Goal: Task Accomplishment & Management: Complete application form

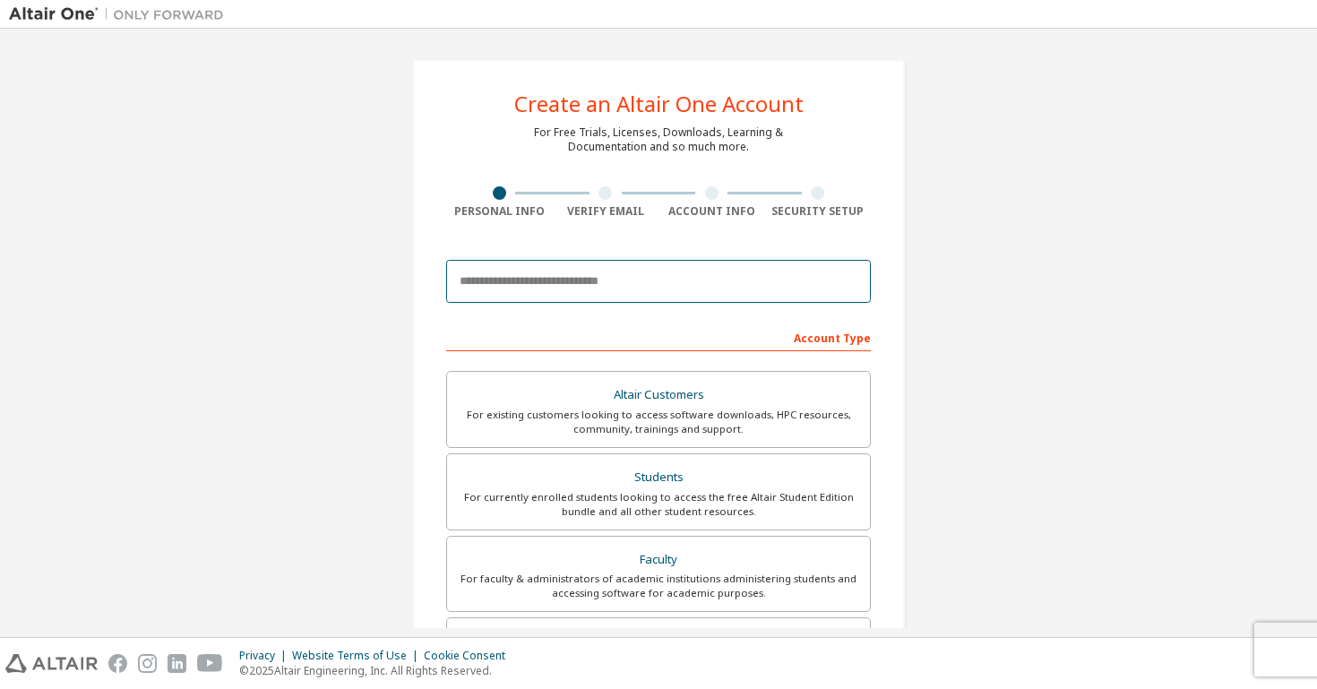
click at [574, 271] on input "email" at bounding box center [658, 281] width 425 height 43
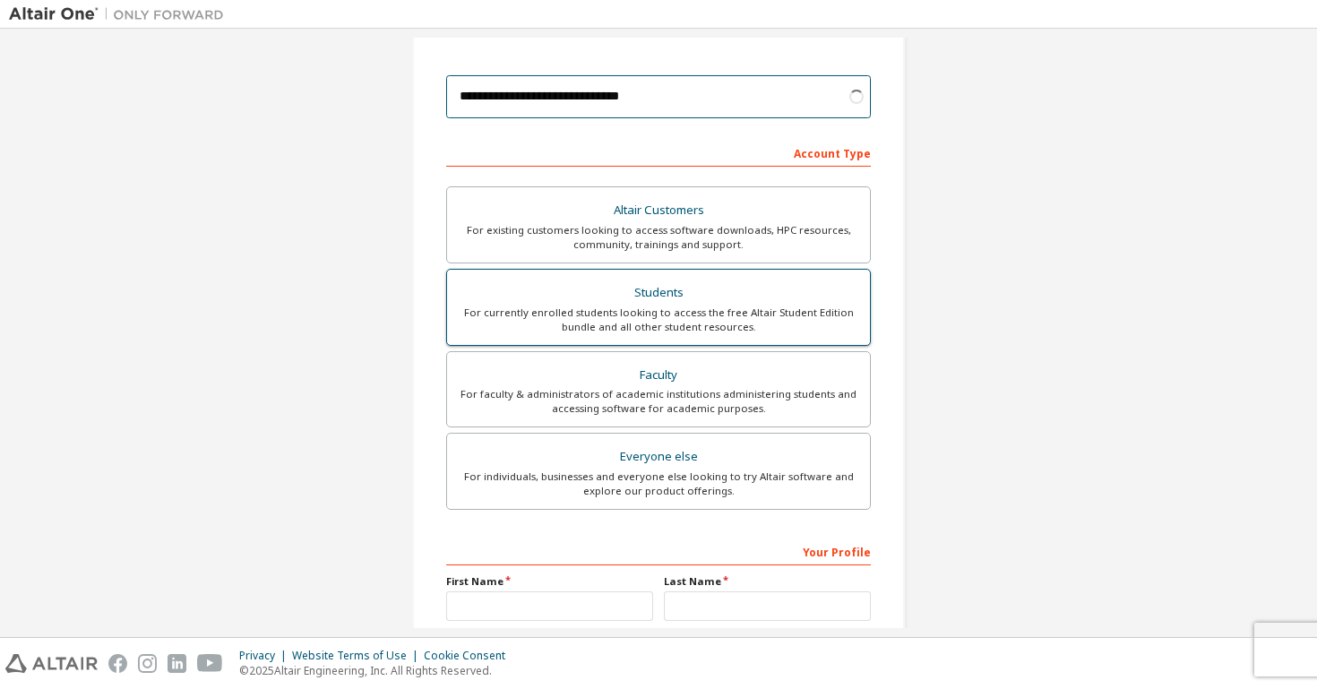
scroll to position [211, 0]
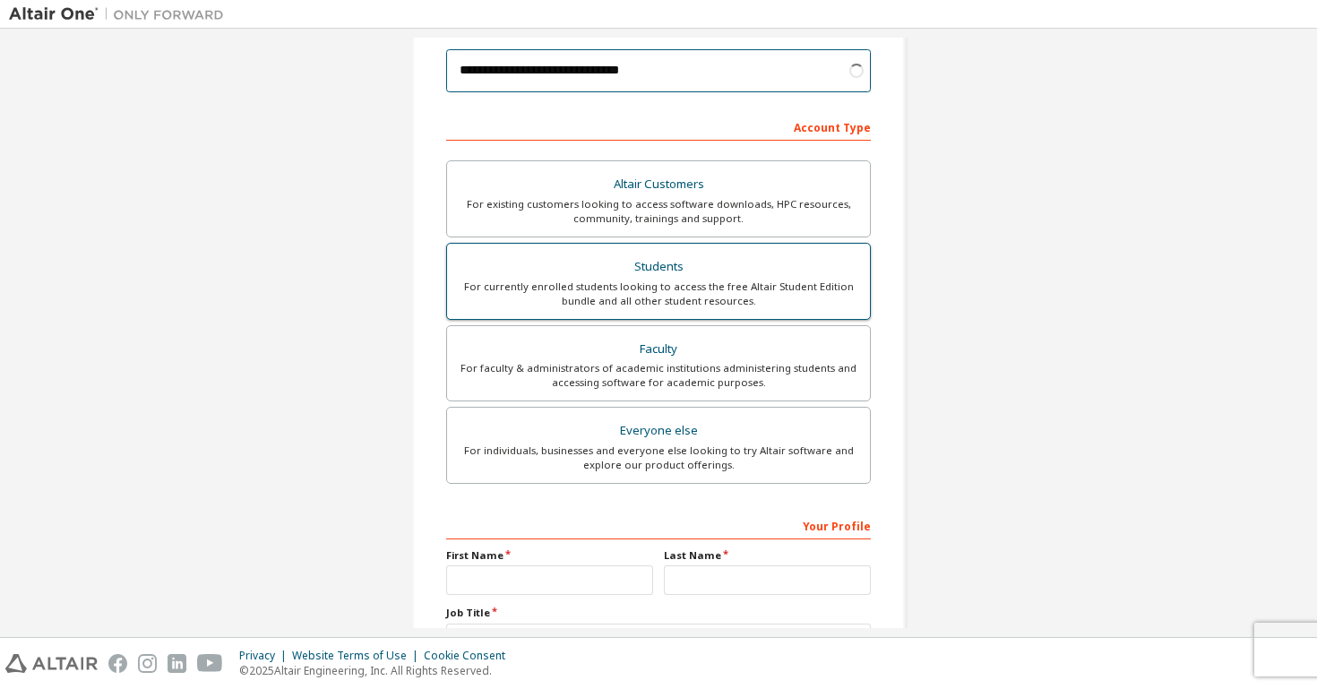
type input "**********"
click at [686, 294] on div "For currently enrolled students looking to access the free Altair Student Editi…" at bounding box center [658, 294] width 401 height 29
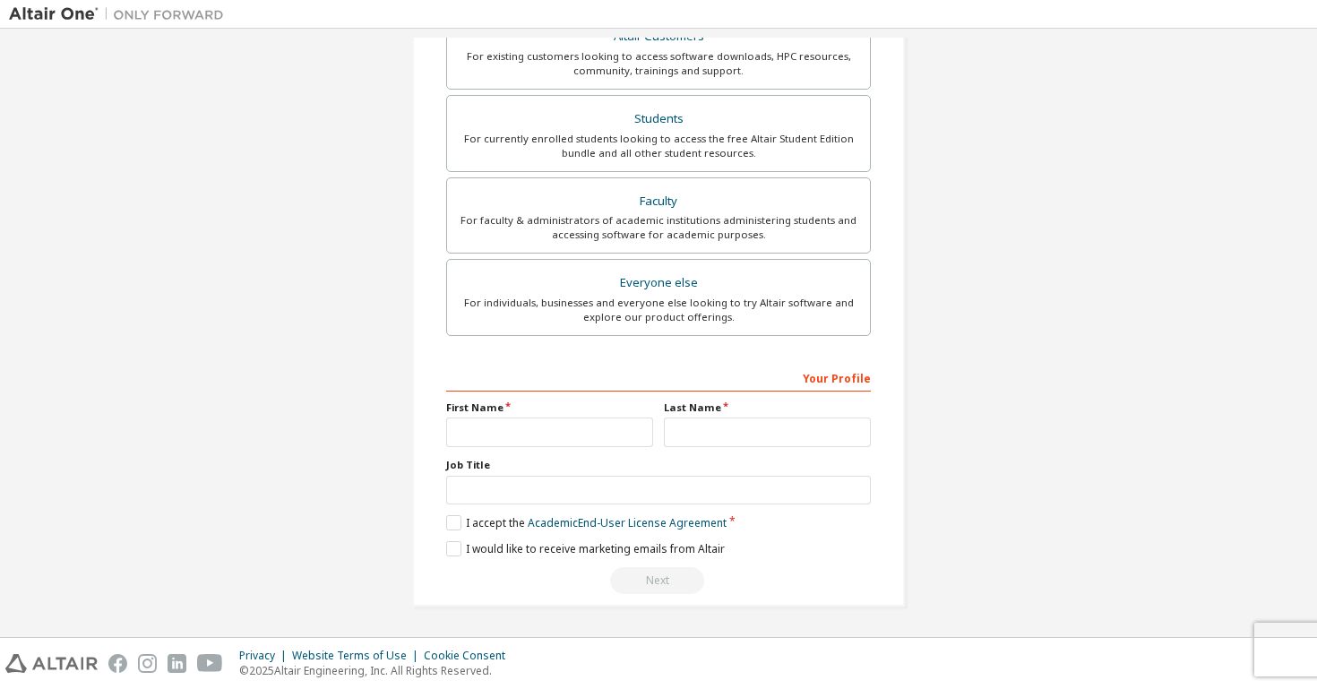
scroll to position [364, 0]
type input "*"
type input "****"
type input "**********"
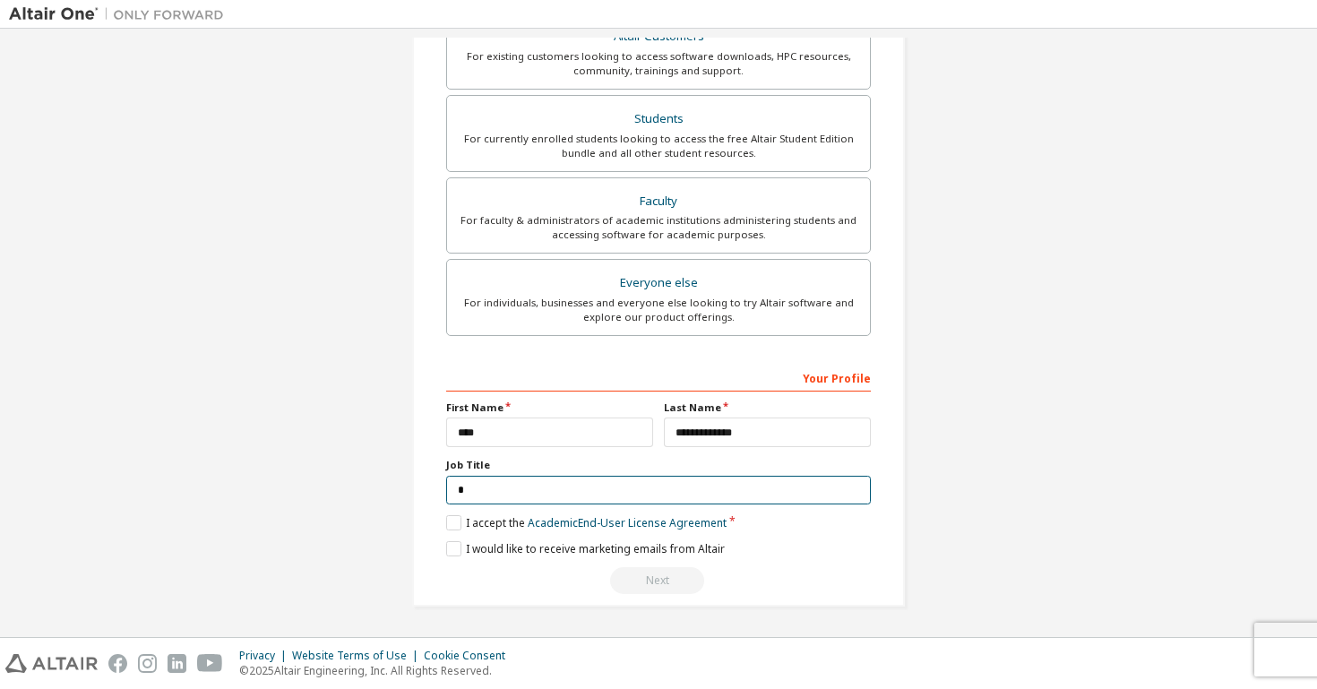
scroll to position [357, 0]
type input "*******"
click at [457, 522] on label "I accept the Academic End-User License Agreement" at bounding box center [586, 524] width 280 height 15
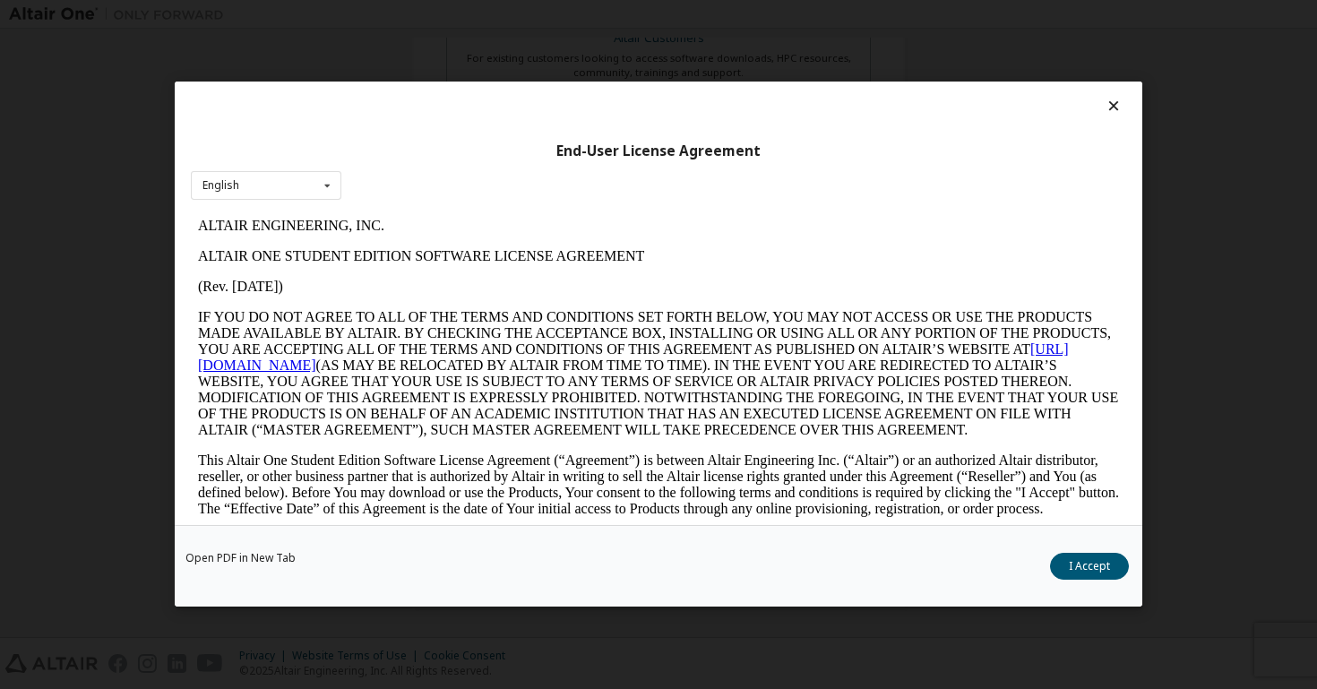
scroll to position [0, 0]
click at [1093, 564] on button "I Accept" at bounding box center [1089, 567] width 79 height 27
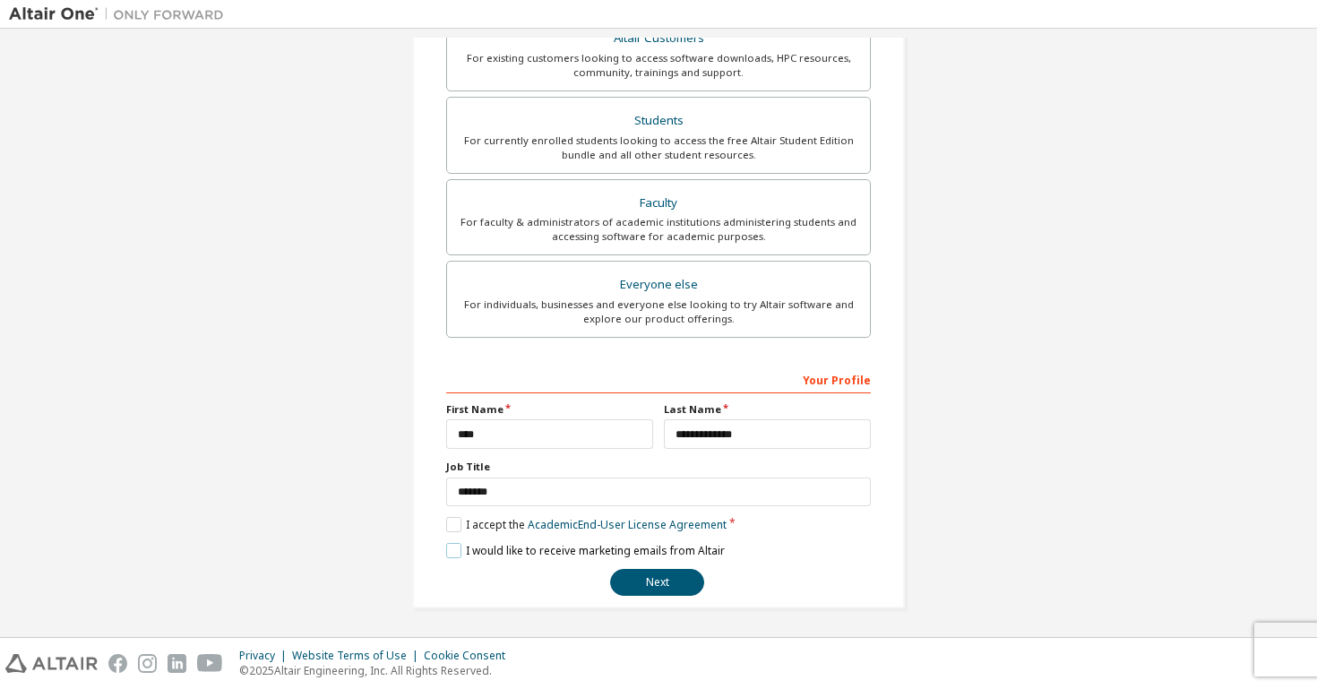
click at [446, 547] on label "I would like to receive marketing emails from Altair" at bounding box center [585, 550] width 279 height 15
click at [679, 588] on button "Next" at bounding box center [657, 582] width 94 height 27
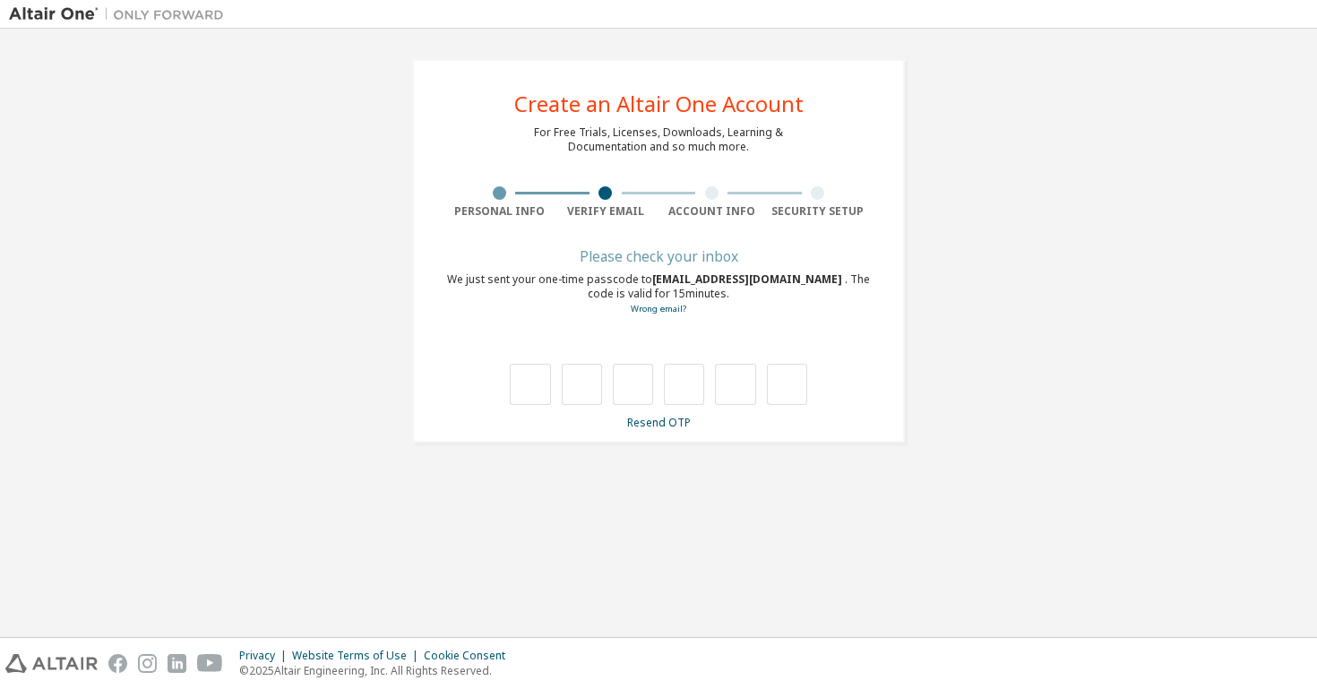
type input "*"
click at [643, 385] on input "*" at bounding box center [633, 384] width 40 height 41
click at [648, 392] on input "text" at bounding box center [633, 384] width 40 height 41
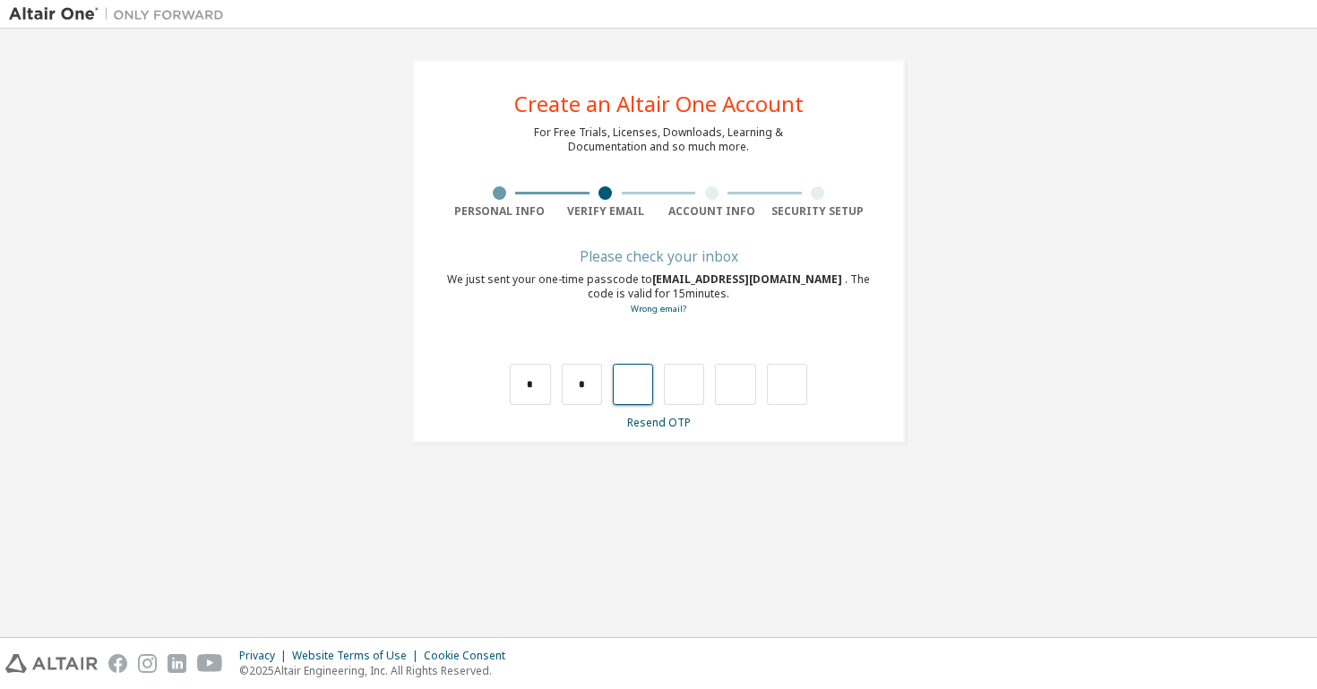
type input "*"
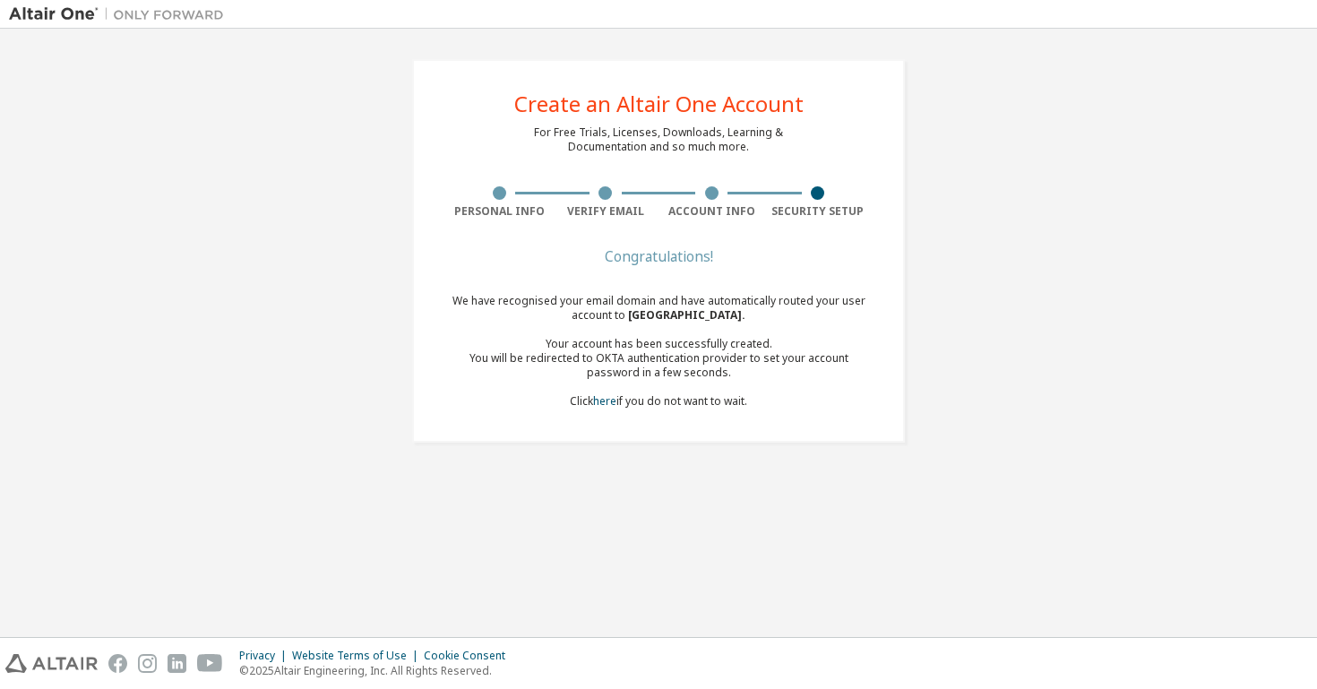
click at [674, 400] on div "We have recognised your email domain and have automatically routed your user ac…" at bounding box center [658, 351] width 425 height 115
click at [760, 377] on div "You will be redirected to OKTA authentication provider to set your account pass…" at bounding box center [658, 365] width 425 height 29
click at [961, 387] on div "Create an Altair One Account For Free Trials, Licenses, Downloads, Learning & D…" at bounding box center [658, 251] width 1299 height 426
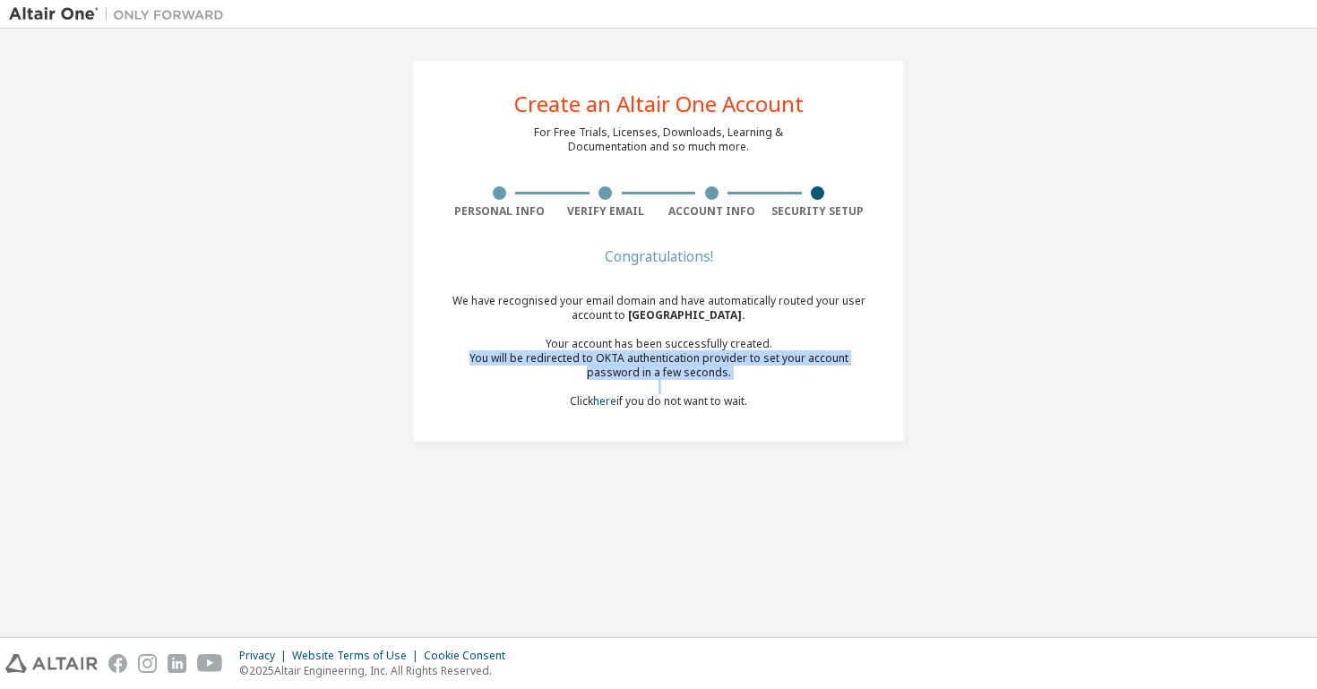
click at [961, 387] on div "Create an Altair One Account For Free Trials, Licenses, Downloads, Learning & D…" at bounding box center [658, 251] width 1299 height 426
click at [684, 262] on div "Congratulations!" at bounding box center [658, 256] width 425 height 11
